Goal: Information Seeking & Learning: Find specific fact

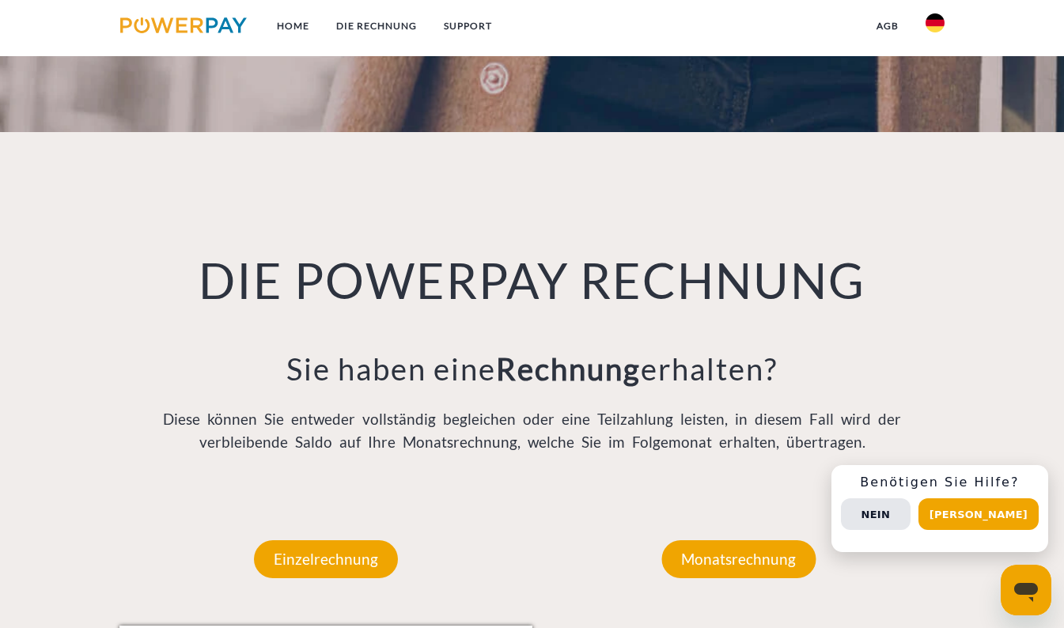
scroll to position [1266, 0]
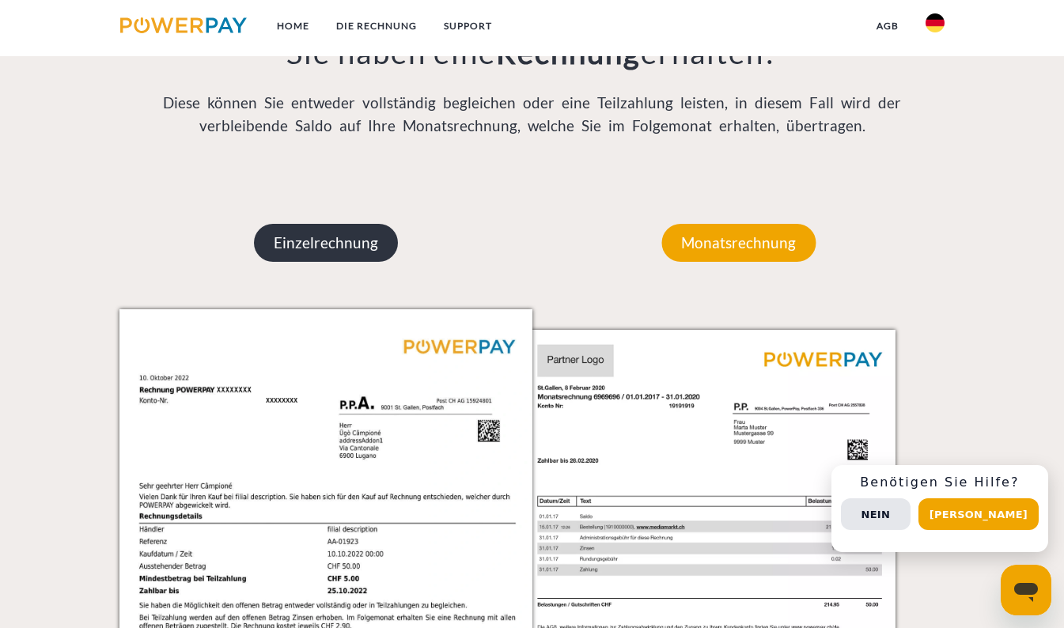
click at [355, 247] on p "Einzelrechnung" at bounding box center [326, 243] width 144 height 38
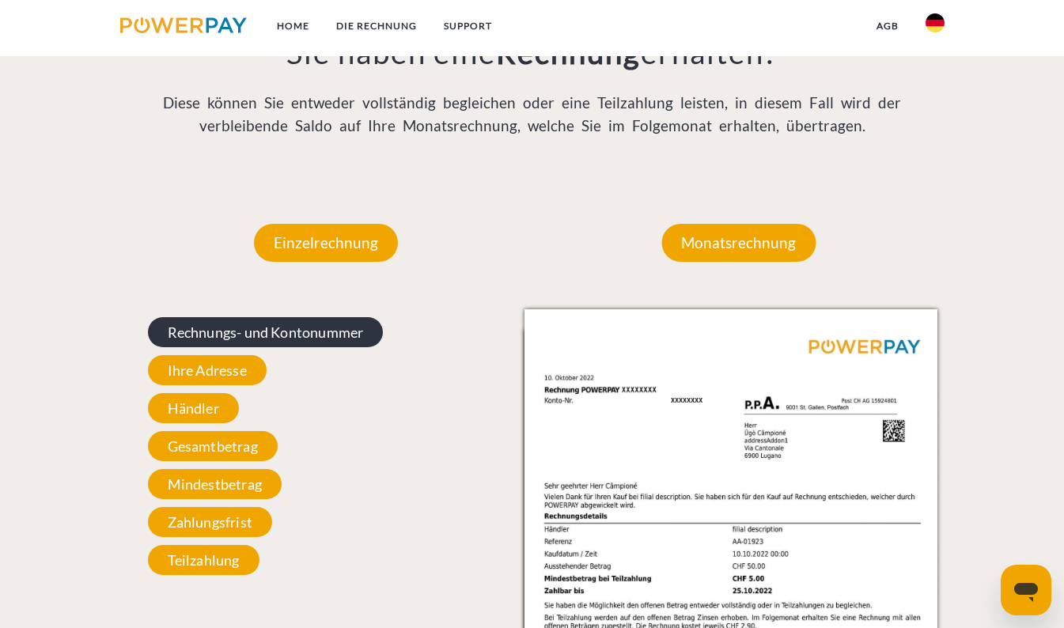
click at [239, 339] on span "Rechnungs- und Kontonummer" at bounding box center [266, 332] width 236 height 30
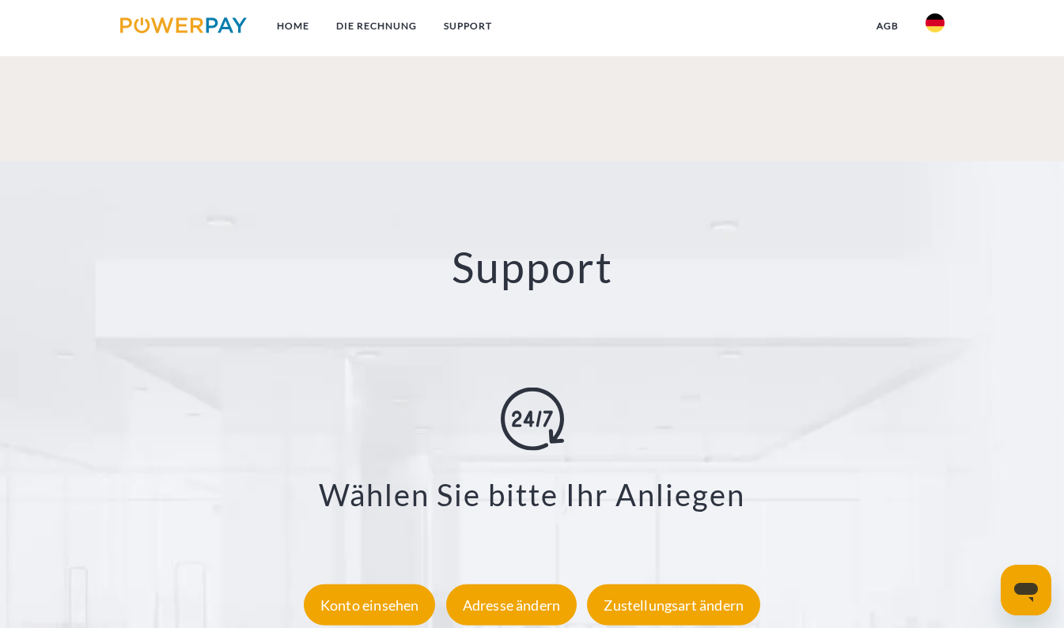
scroll to position [2689, 0]
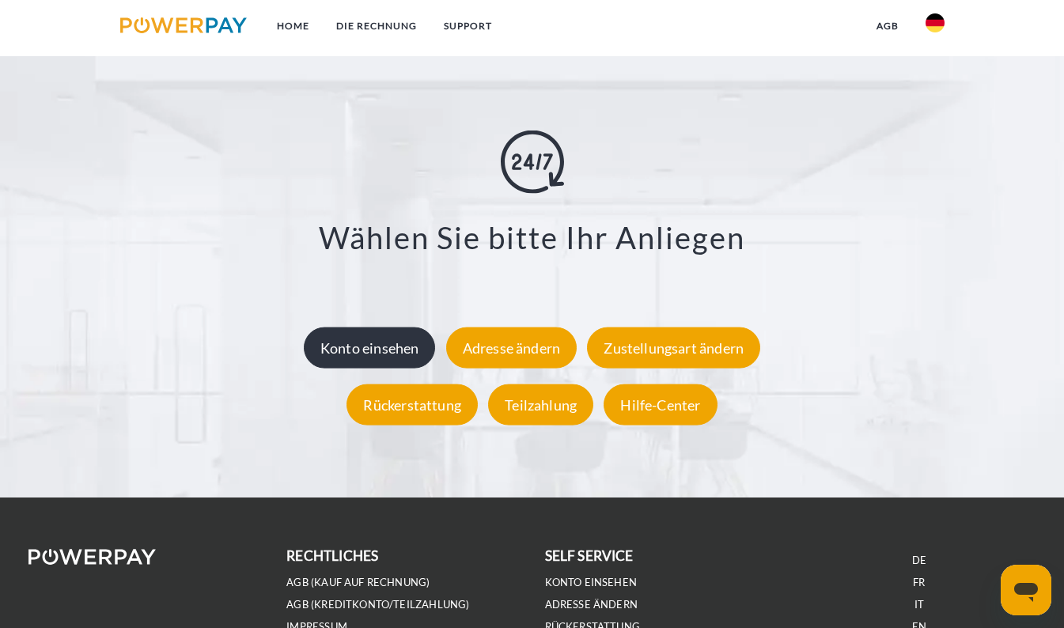
click at [336, 353] on div "Konto einsehen" at bounding box center [370, 347] width 132 height 41
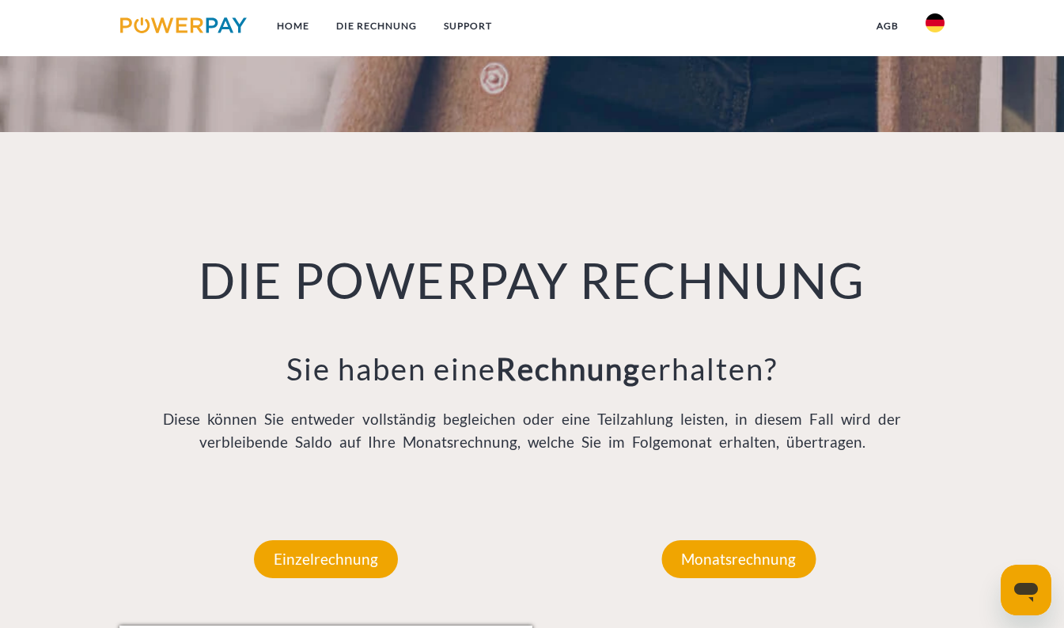
scroll to position [1107, 0]
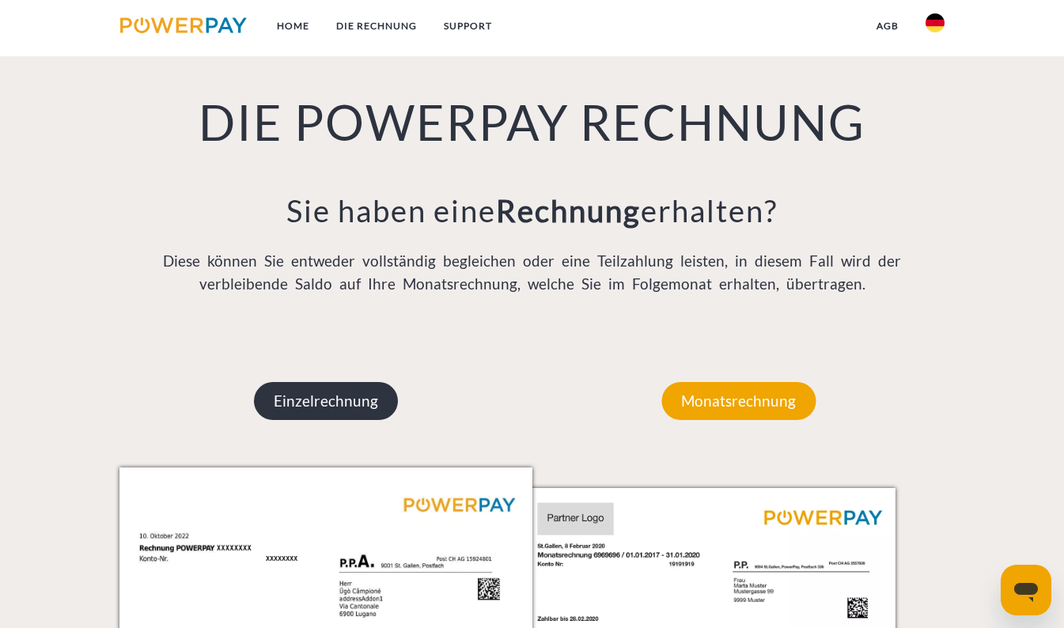
click at [354, 418] on p "Einzelrechnung" at bounding box center [326, 401] width 144 height 38
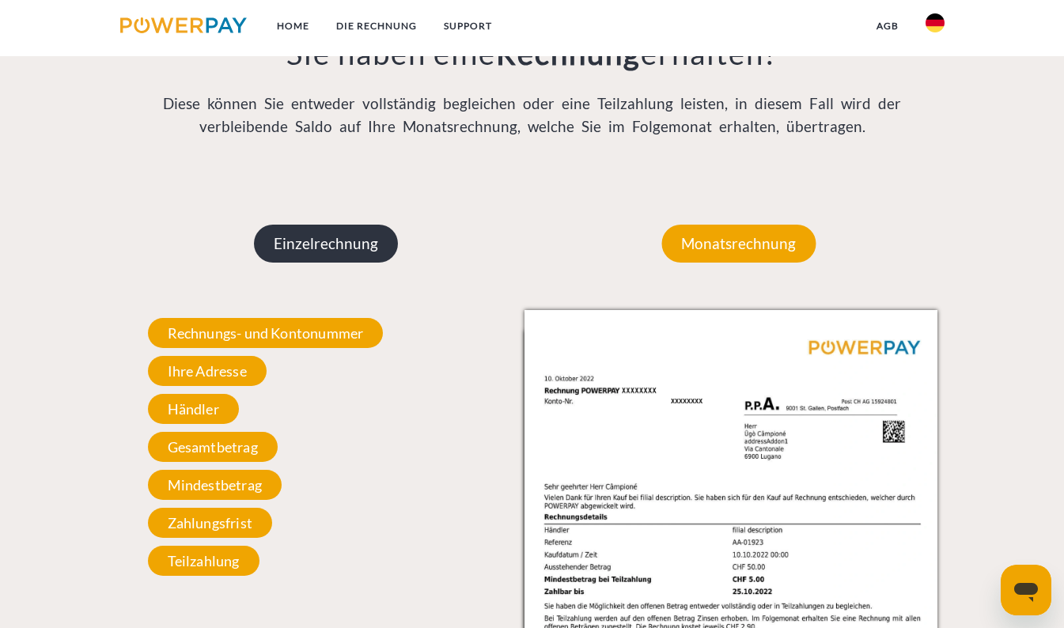
scroll to position [1266, 0]
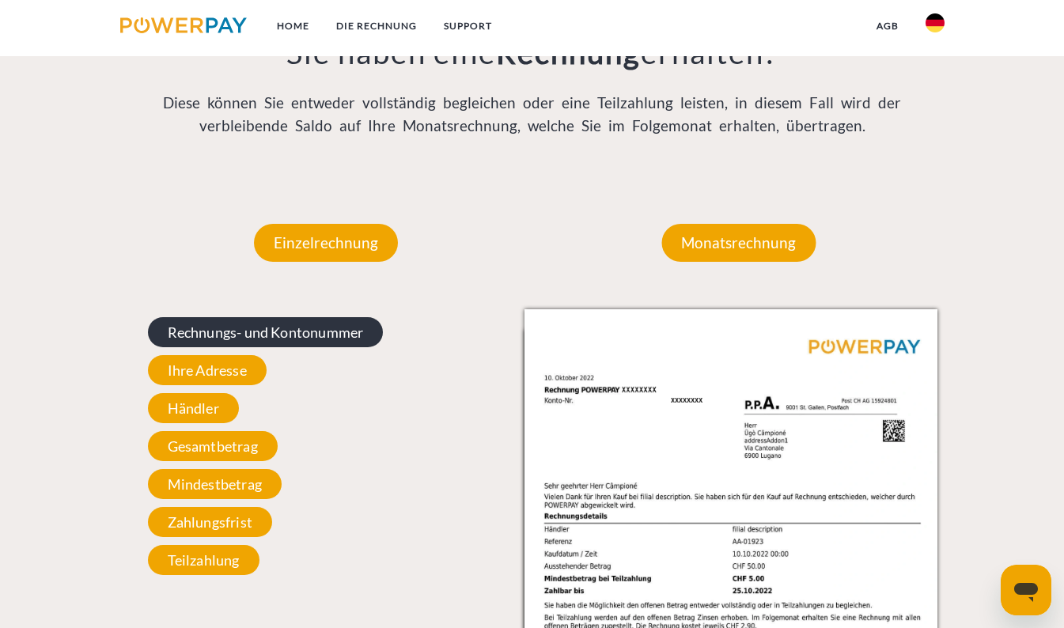
click at [310, 343] on span "Rechnungs- und Kontonummer" at bounding box center [266, 332] width 236 height 30
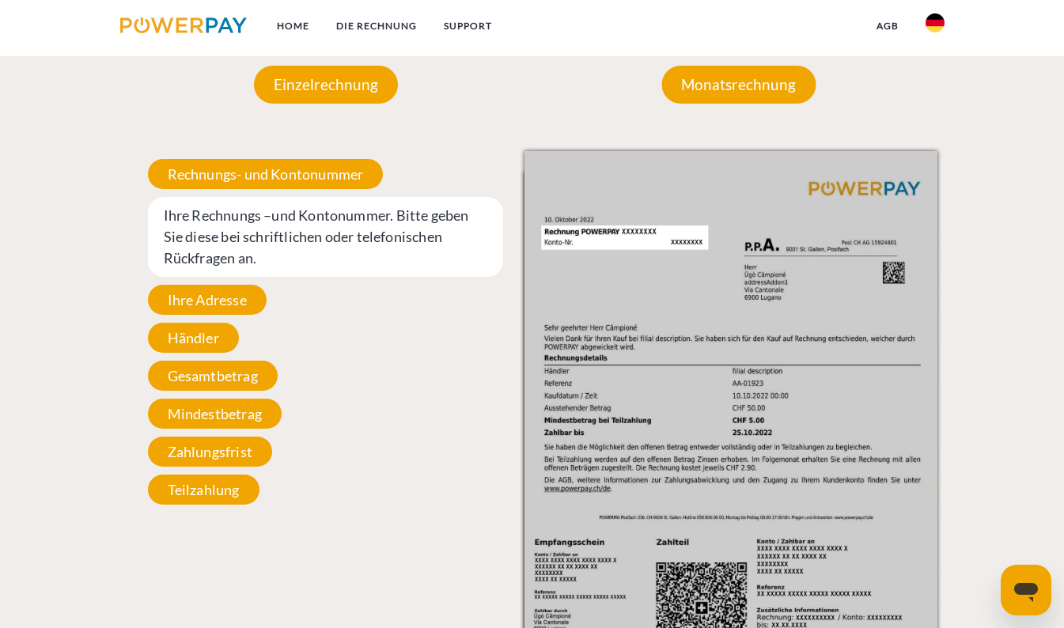
click at [317, 254] on span "Ihre Rechnungs –und Kontonummer. Bitte geben Sie diese bei schriftlichen oder t…" at bounding box center [326, 237] width 356 height 80
click at [317, 253] on span "Ihre Rechnungs –und Kontonummer. Bitte geben Sie diese bei schriftlichen oder t…" at bounding box center [326, 237] width 356 height 80
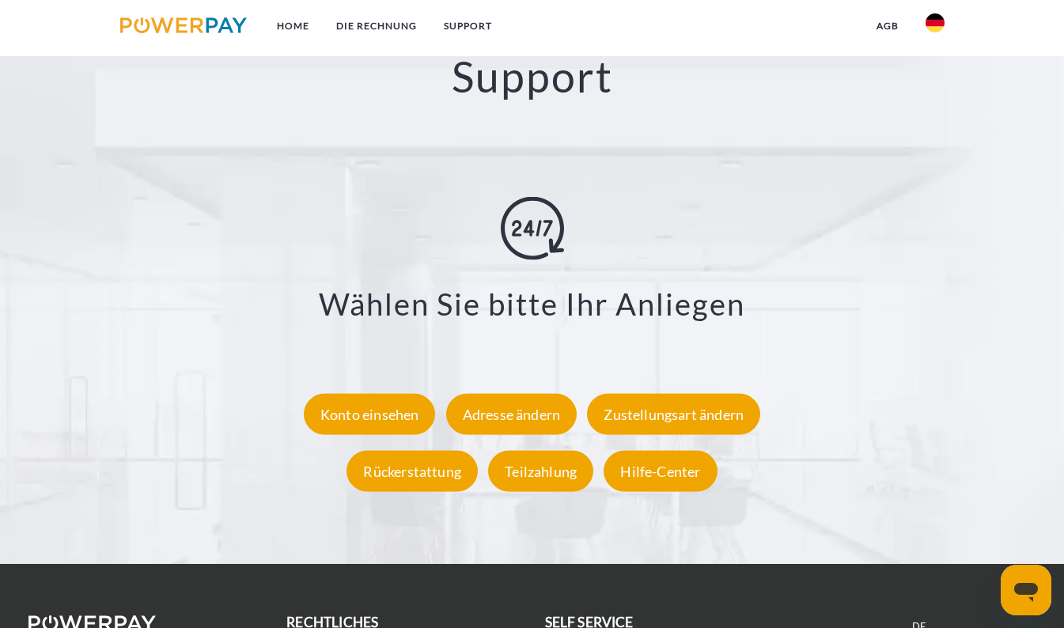
scroll to position [2848, 0]
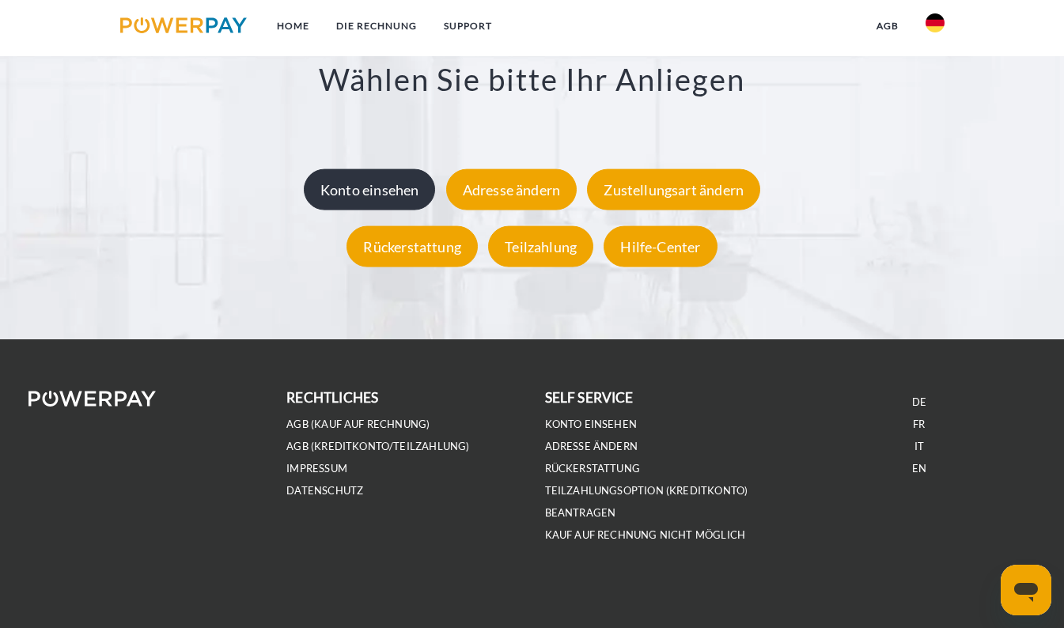
click at [391, 197] on div "Konto einsehen" at bounding box center [370, 188] width 132 height 41
